Goal: Information Seeking & Learning: Learn about a topic

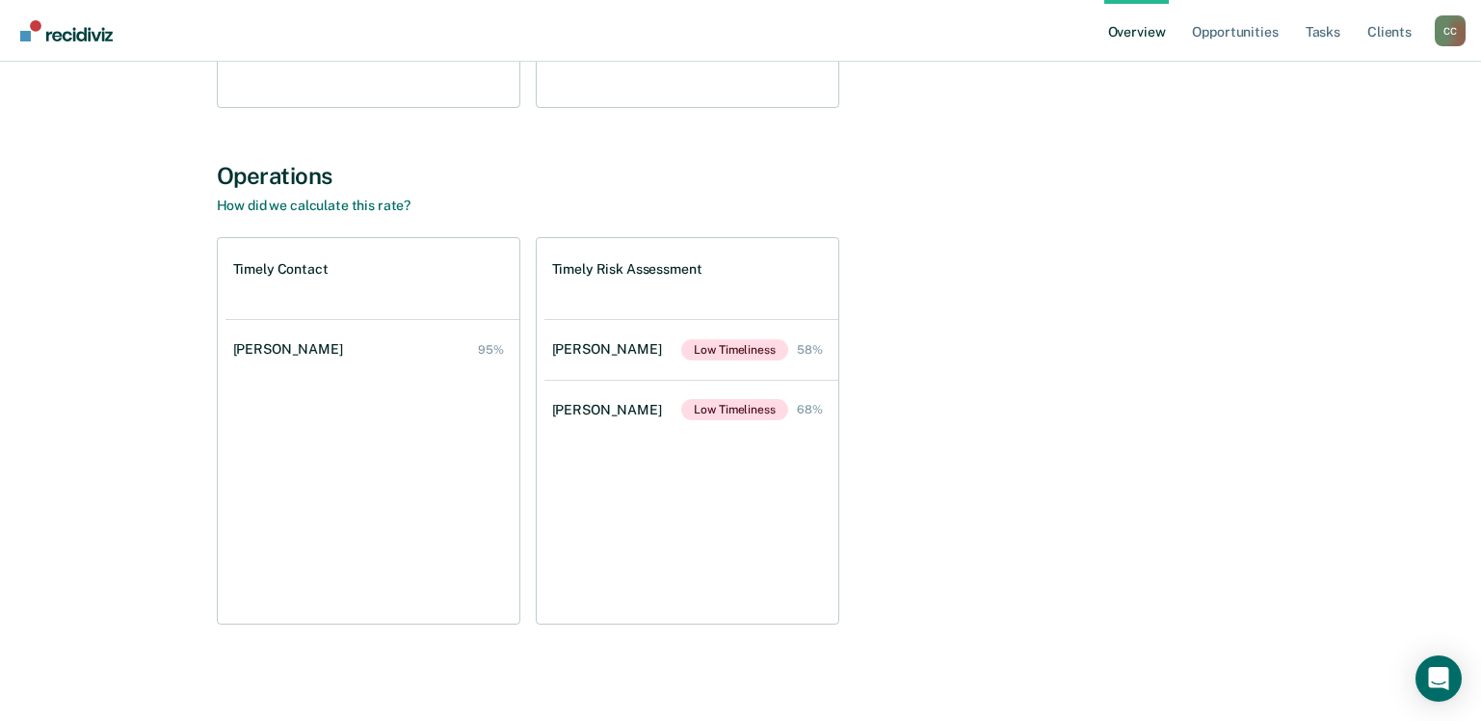
scroll to position [568, 0]
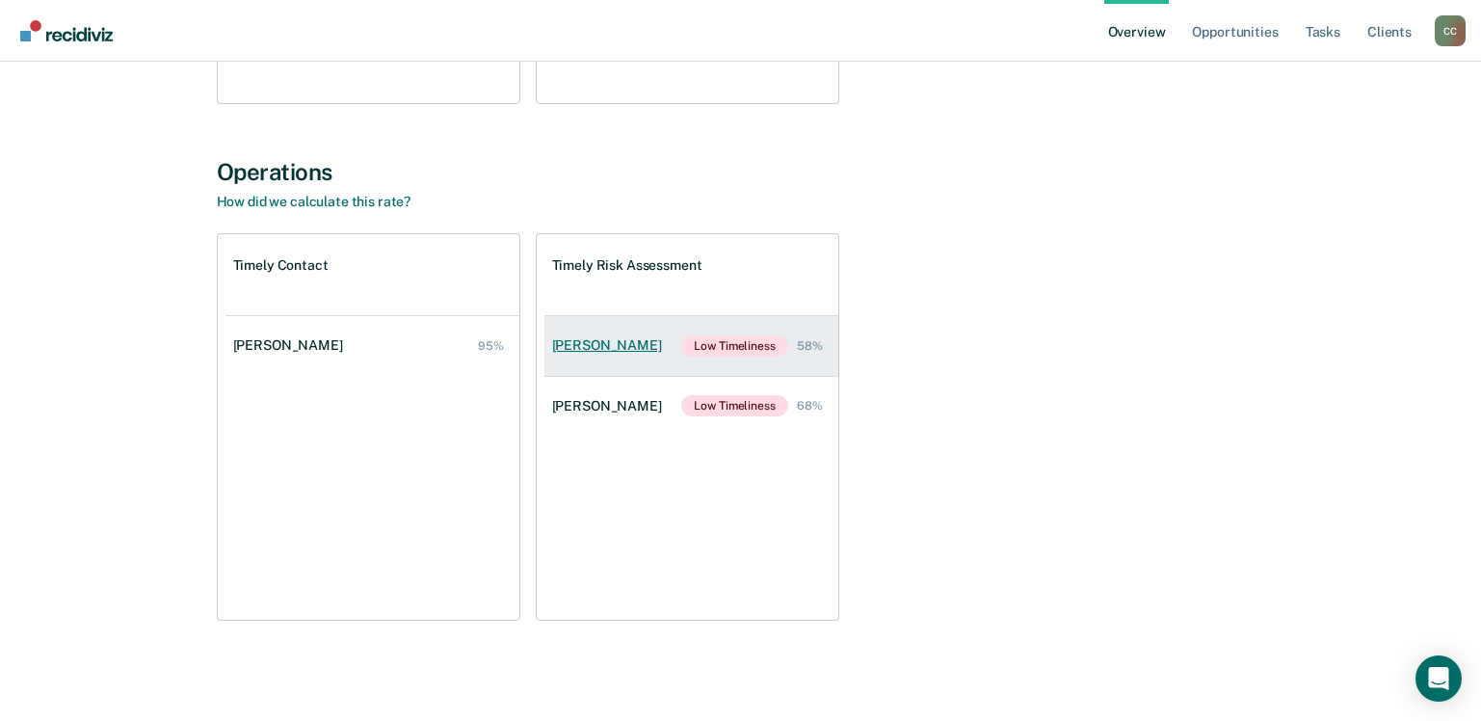
click at [610, 345] on div "[PERSON_NAME]" at bounding box center [611, 345] width 118 height 16
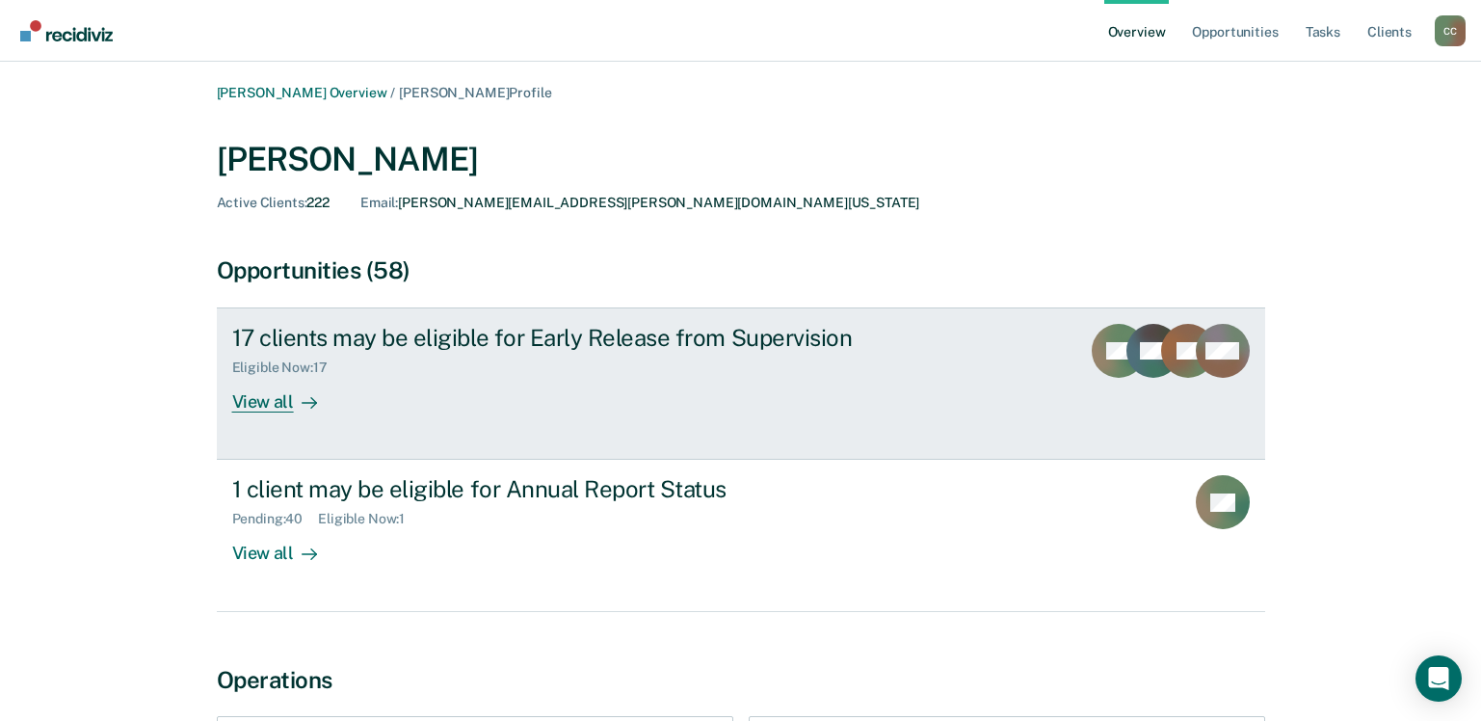
click at [260, 399] on div "View all" at bounding box center [286, 395] width 108 height 38
